Goal: Task Accomplishment & Management: Complete application form

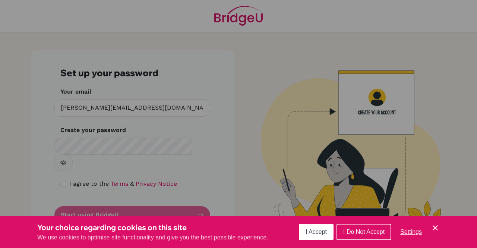
click at [435, 229] on icon "Cookie Control Close Icon" at bounding box center [434, 227] width 9 height 9
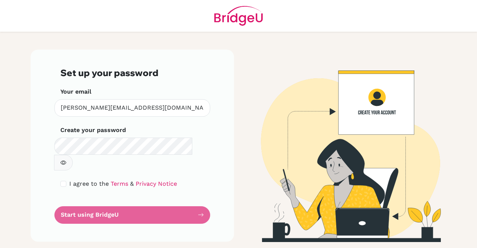
click at [66, 159] on icon "button" at bounding box center [63, 162] width 6 height 6
click at [62, 181] on input "checkbox" at bounding box center [63, 184] width 6 height 6
checkbox input "true"
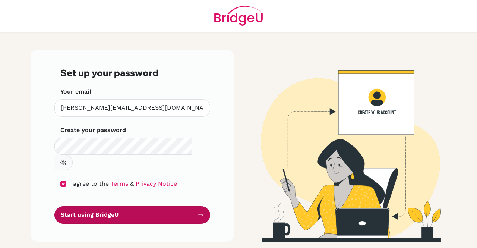
click at [90, 206] on button "Start using BridgeU" at bounding box center [132, 214] width 156 height 17
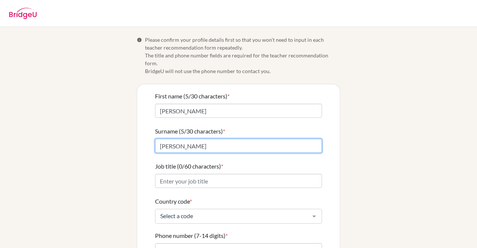
click at [169, 140] on input "[PERSON_NAME]" at bounding box center [238, 145] width 167 height 14
type input "j"
type input "[PERSON_NAME]"
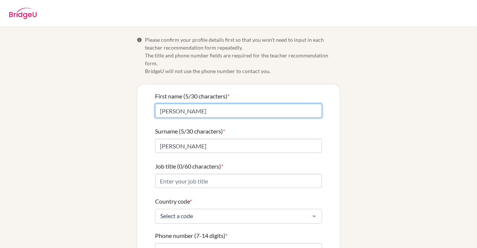
click at [157, 105] on input "[PERSON_NAME]" at bounding box center [238, 110] width 167 height 14
type input "[PERSON_NAME]"
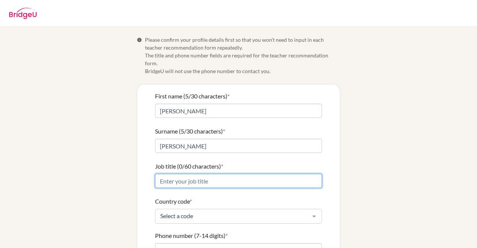
click at [200, 173] on input "Job title (0/60 characters) *" at bounding box center [238, 180] width 167 height 14
type input "Senior Facilitator GPR"
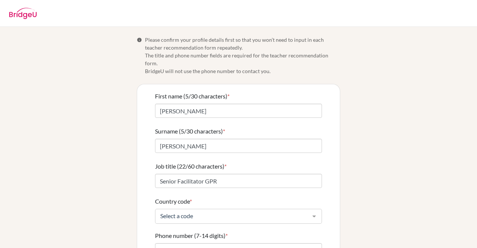
click at [312, 209] on div at bounding box center [313, 216] width 15 height 14
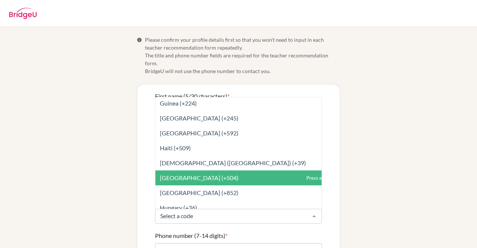
scroll to position [1386, 0]
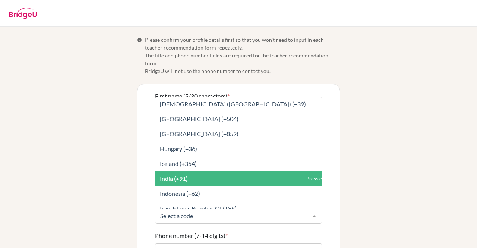
click at [223, 171] on span "India (+91)" at bounding box center [254, 178] width 199 height 15
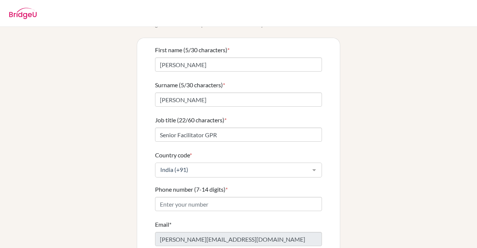
scroll to position [85, 0]
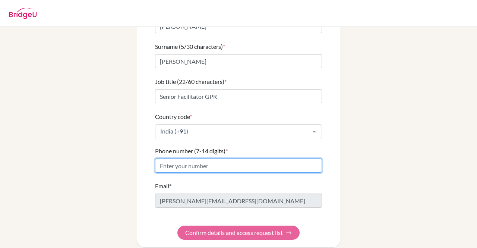
click at [195, 158] on input "Phone number (7-14 digits) *" at bounding box center [238, 165] width 167 height 14
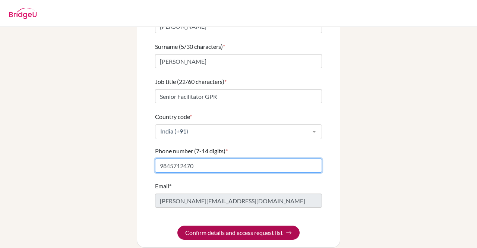
type input "9845712470"
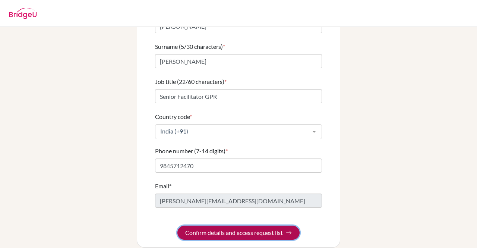
click at [249, 225] on button "Confirm details and access request list" at bounding box center [238, 232] width 122 height 14
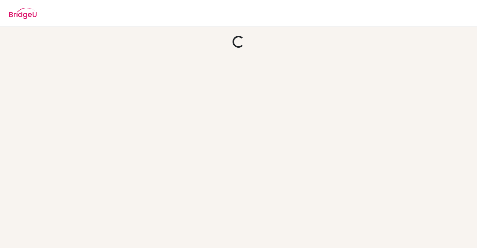
scroll to position [0, 0]
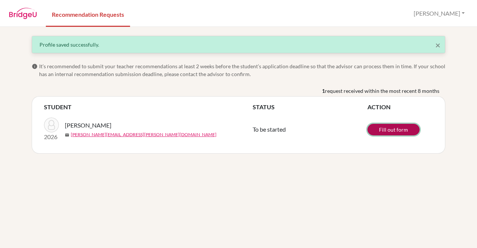
click at [385, 130] on link "Fill out form" at bounding box center [393, 130] width 52 height 12
